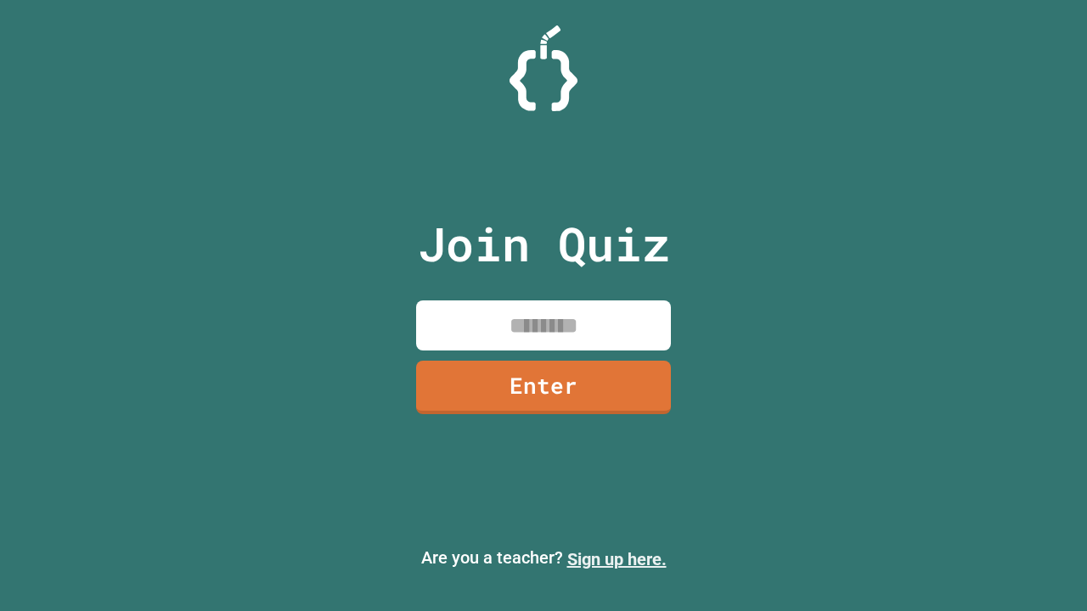
click at [616, 559] on link "Sign up here." at bounding box center [616, 559] width 99 height 20
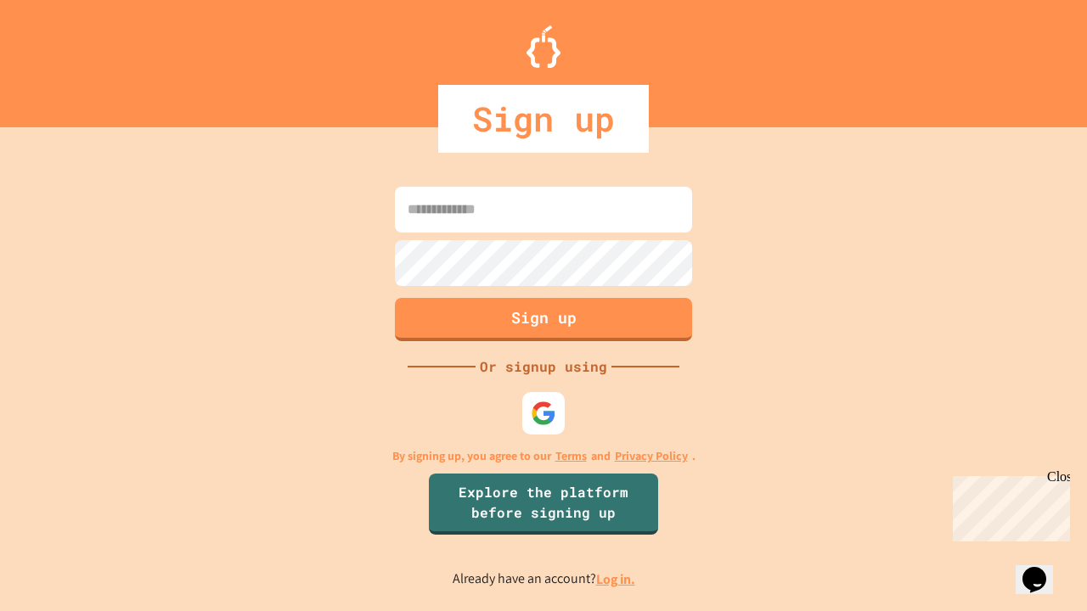
click at [616, 579] on link "Log in." at bounding box center [615, 579] width 39 height 18
